Goal: Task Accomplishment & Management: Use online tool/utility

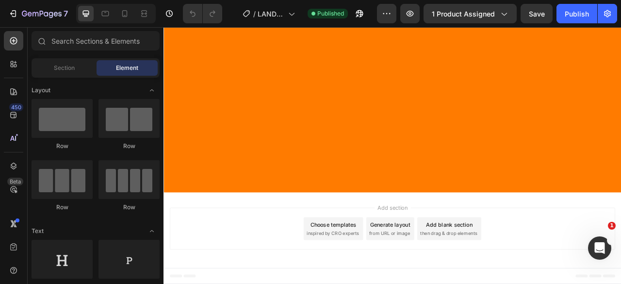
scroll to position [3301, 0]
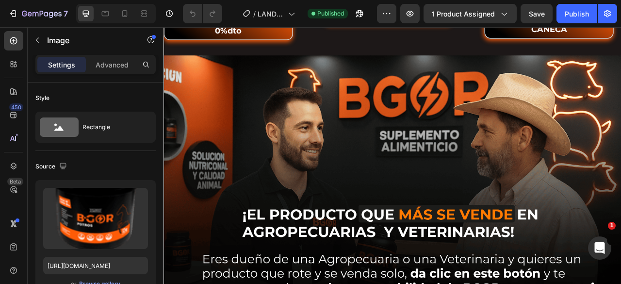
scroll to position [3787, 0]
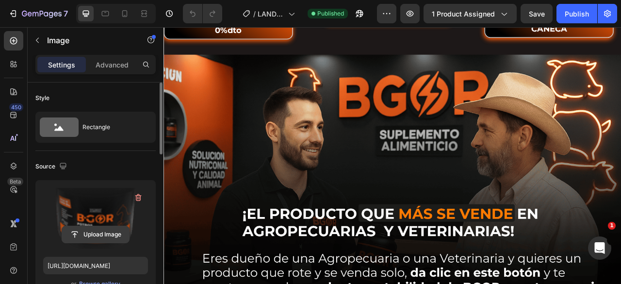
click at [105, 230] on input "file" at bounding box center [95, 234] width 67 height 17
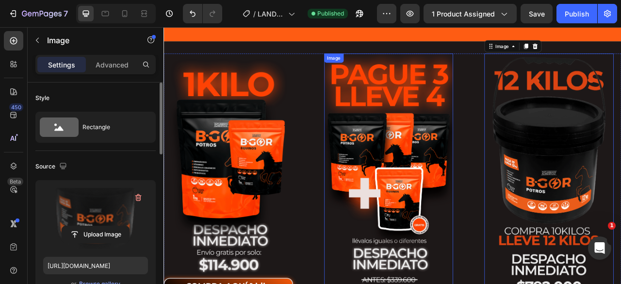
scroll to position [3722, 0]
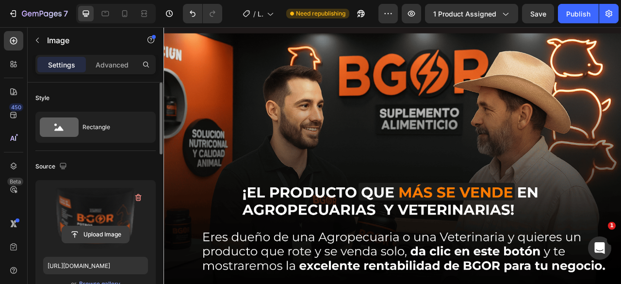
click at [118, 232] on input "file" at bounding box center [95, 234] width 67 height 17
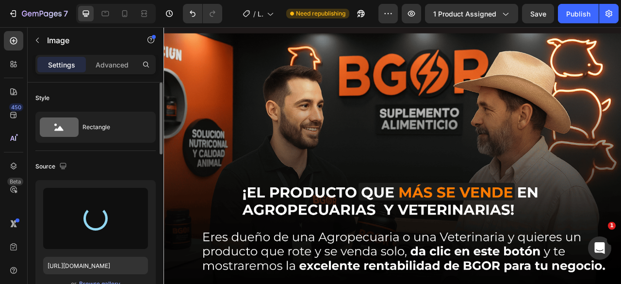
type input "https://cdn.shopify.com/s/files/1/0878/5998/6752/files/gempages_516991179028431…"
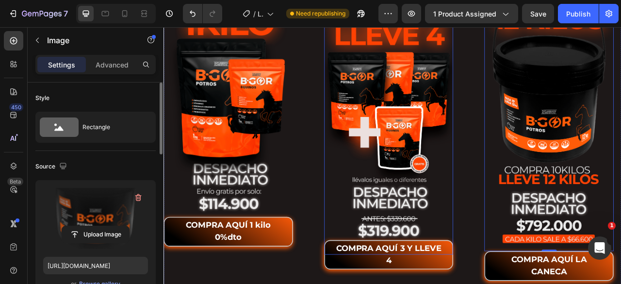
scroll to position [3819, 0]
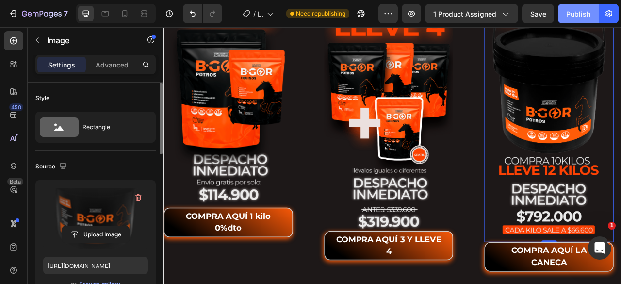
click at [566, 18] on button "Publish" at bounding box center [578, 13] width 41 height 19
click at [124, 12] on icon at bounding box center [125, 14] width 10 height 10
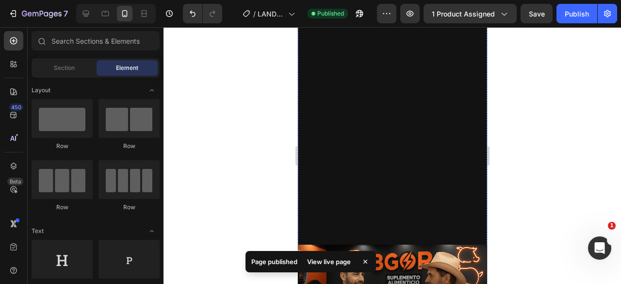
scroll to position [4035, 0]
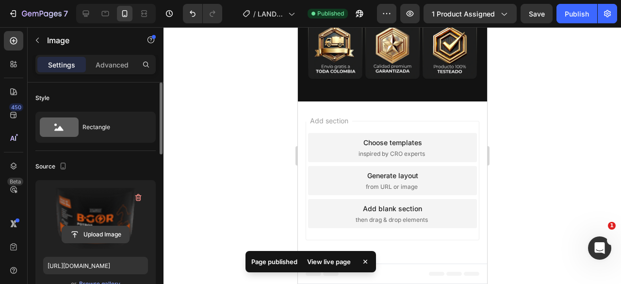
click at [89, 237] on input "file" at bounding box center [95, 234] width 67 height 17
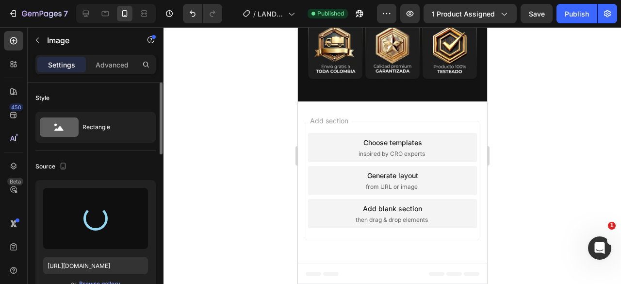
type input "https://cdn.shopify.com/s/files/1/0878/5998/6752/files/gempages_516991179028431…"
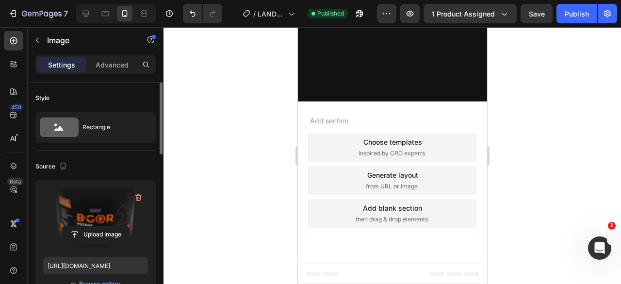
scroll to position [3776, 0]
click at [576, 12] on div "Publish" at bounding box center [577, 14] width 24 height 10
click at [579, 15] on div "Publish" at bounding box center [577, 14] width 24 height 10
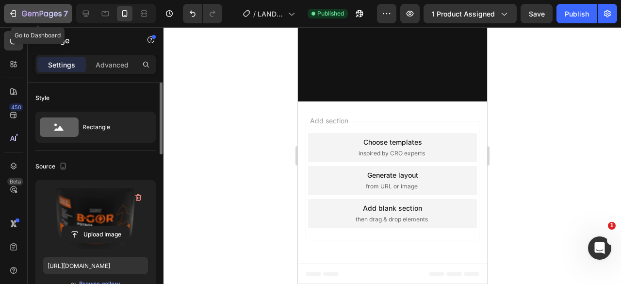
click at [57, 11] on icon "button" at bounding box center [42, 14] width 40 height 8
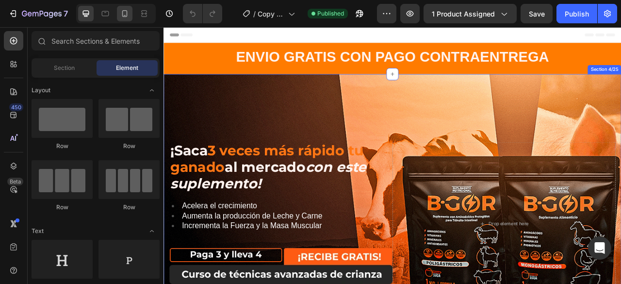
click at [123, 16] on icon at bounding box center [124, 13] width 5 height 7
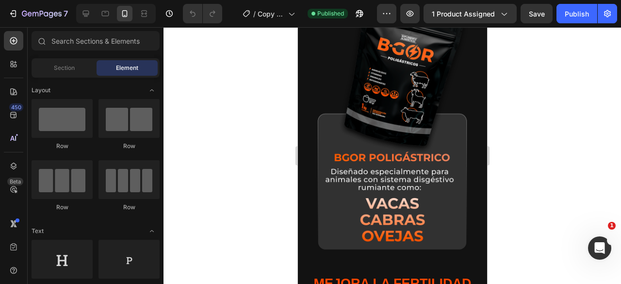
scroll to position [4256, 0]
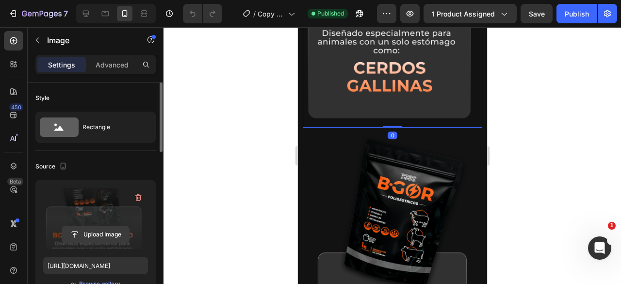
click at [96, 231] on input "file" at bounding box center [95, 234] width 67 height 17
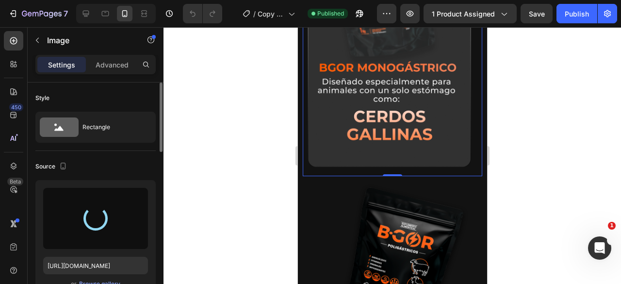
scroll to position [4159, 0]
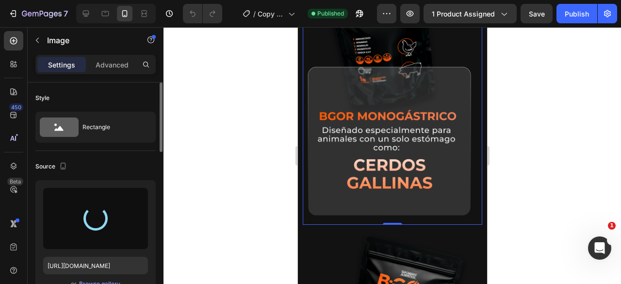
type input "[URL][DOMAIN_NAME]"
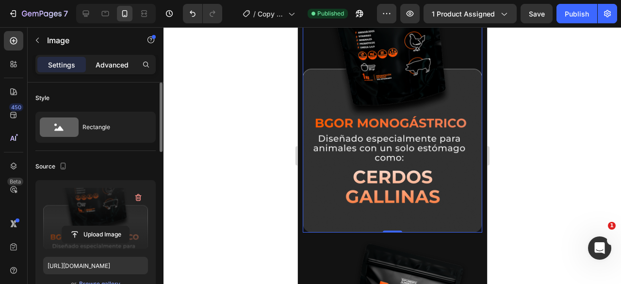
click at [112, 60] on p "Advanced" at bounding box center [112, 65] width 33 height 10
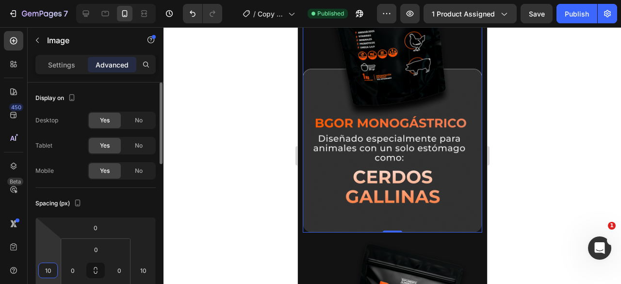
click at [50, 268] on input "10" at bounding box center [48, 270] width 15 height 15
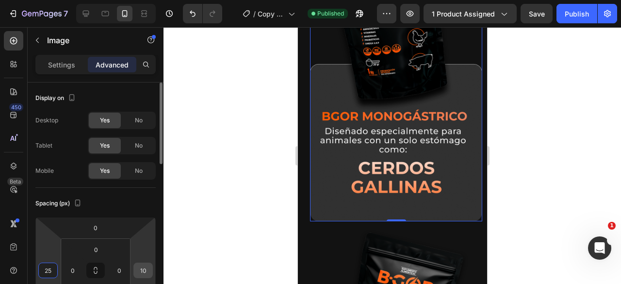
type input "25"
click at [141, 269] on input "10" at bounding box center [143, 270] width 15 height 15
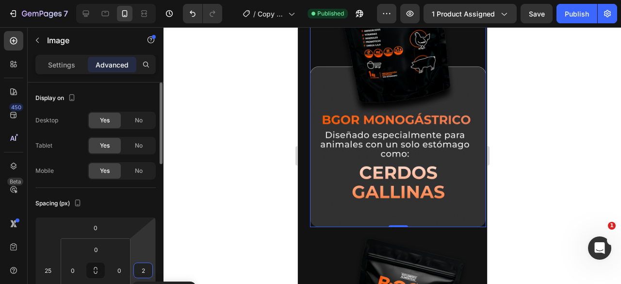
type input "25"
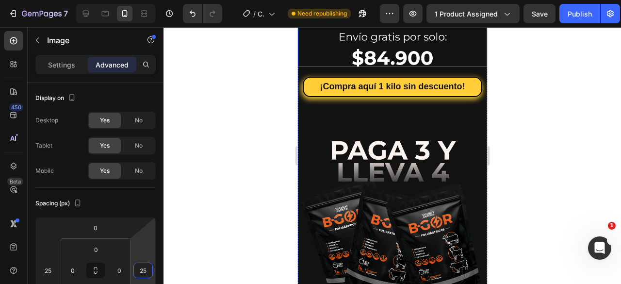
scroll to position [5056, 0]
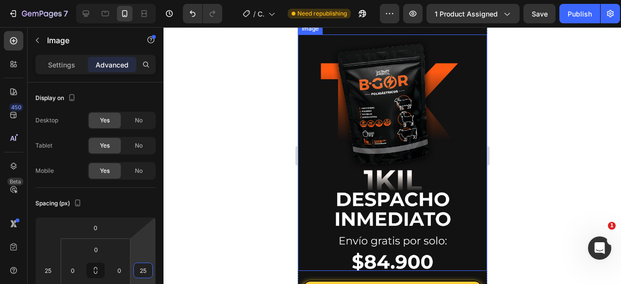
click at [389, 142] on img at bounding box center [392, 152] width 146 height 236
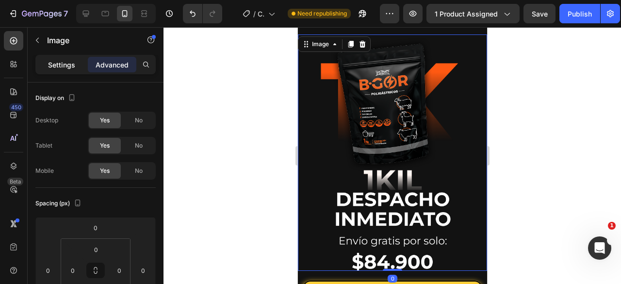
click at [69, 66] on p "Settings" at bounding box center [61, 65] width 27 height 10
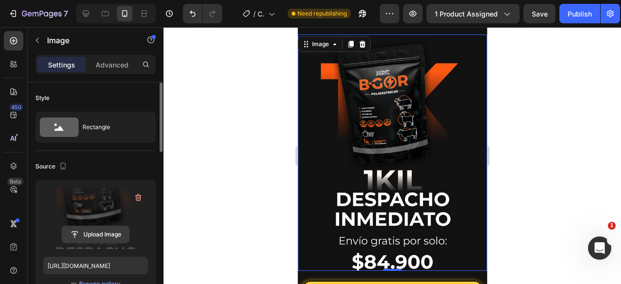
click at [116, 232] on input "file" at bounding box center [95, 234] width 67 height 17
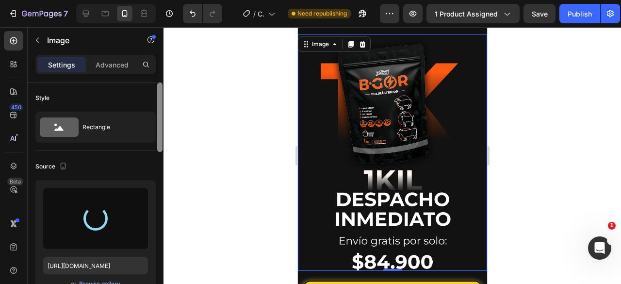
type input "[URL][DOMAIN_NAME]"
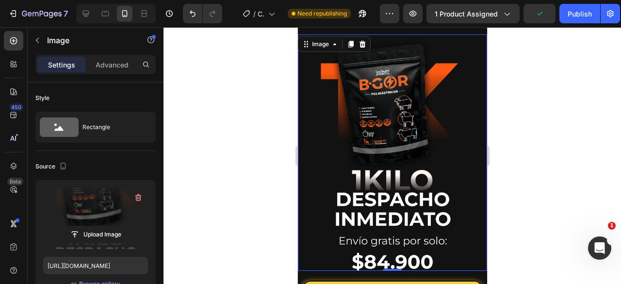
click at [523, 183] on div at bounding box center [393, 155] width 458 height 257
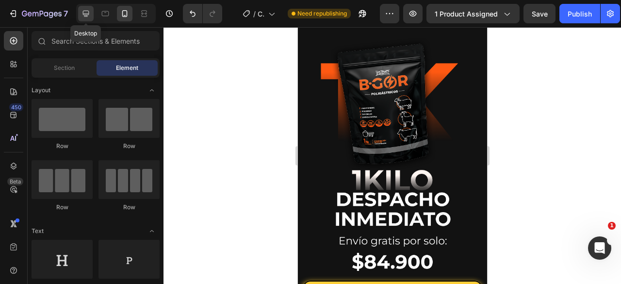
click at [88, 16] on icon at bounding box center [86, 14] width 10 height 10
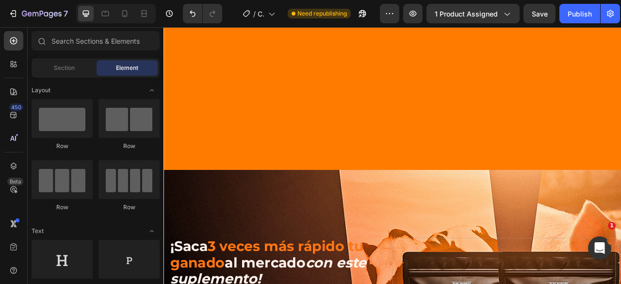
scroll to position [51, 0]
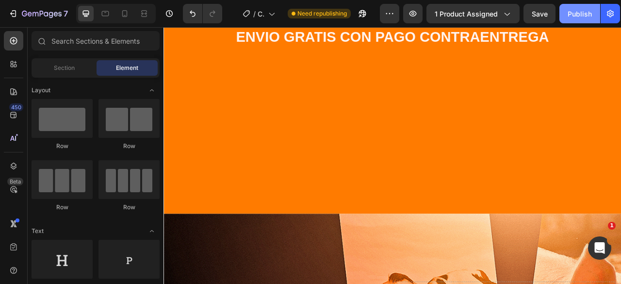
click at [574, 11] on div "Publish" at bounding box center [580, 14] width 24 height 10
